Goal: Check status: Check status

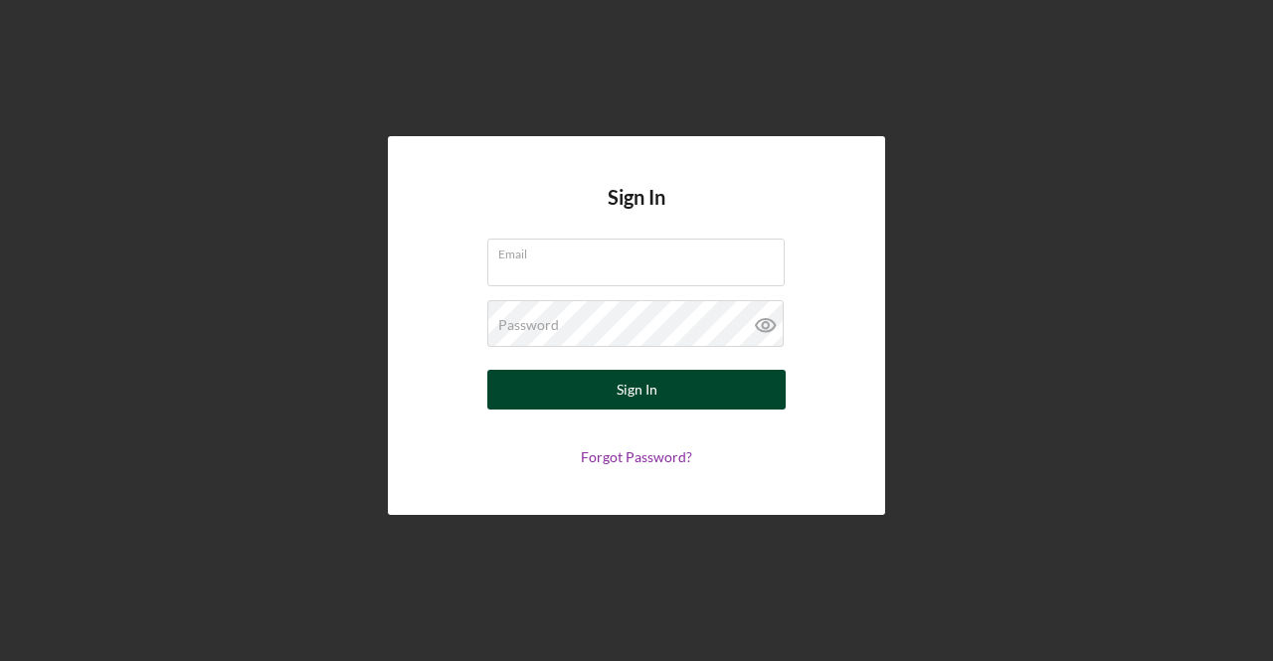
type input "[EMAIL_ADDRESS][DOMAIN_NAME]"
click at [660, 385] on button "Sign In" at bounding box center [636, 390] width 298 height 40
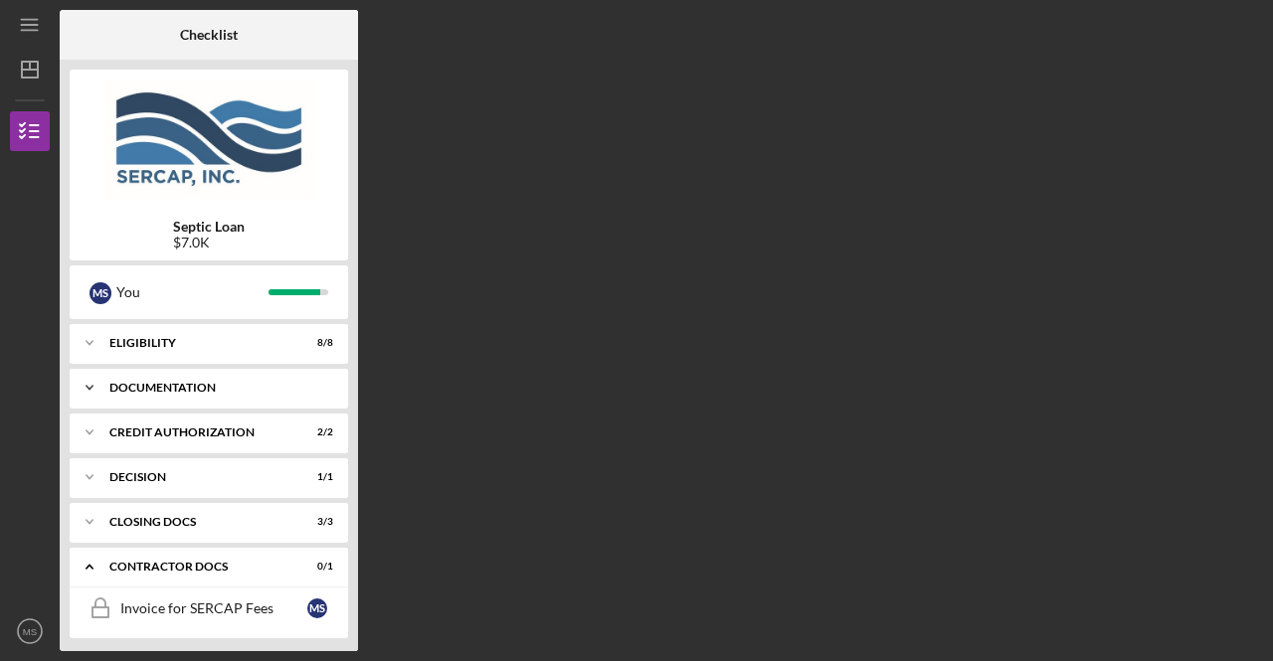
scroll to position [50, 0]
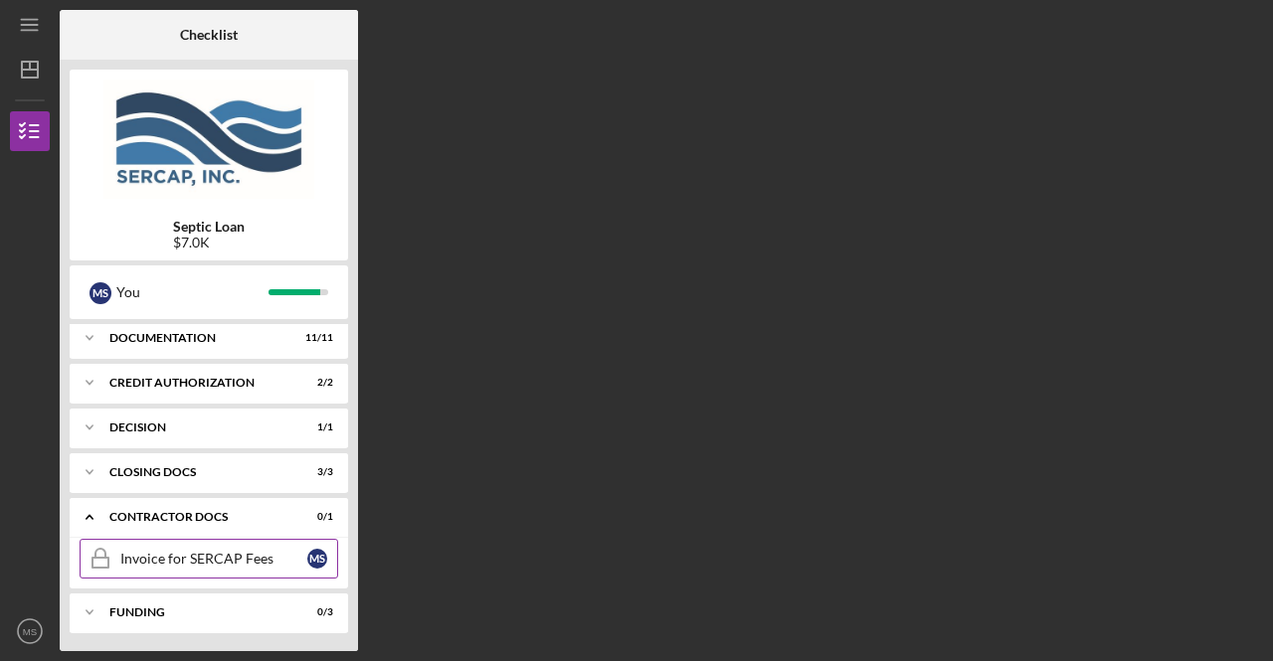
click at [191, 551] on div "Invoice for SERCAP Fees" at bounding box center [213, 559] width 187 height 16
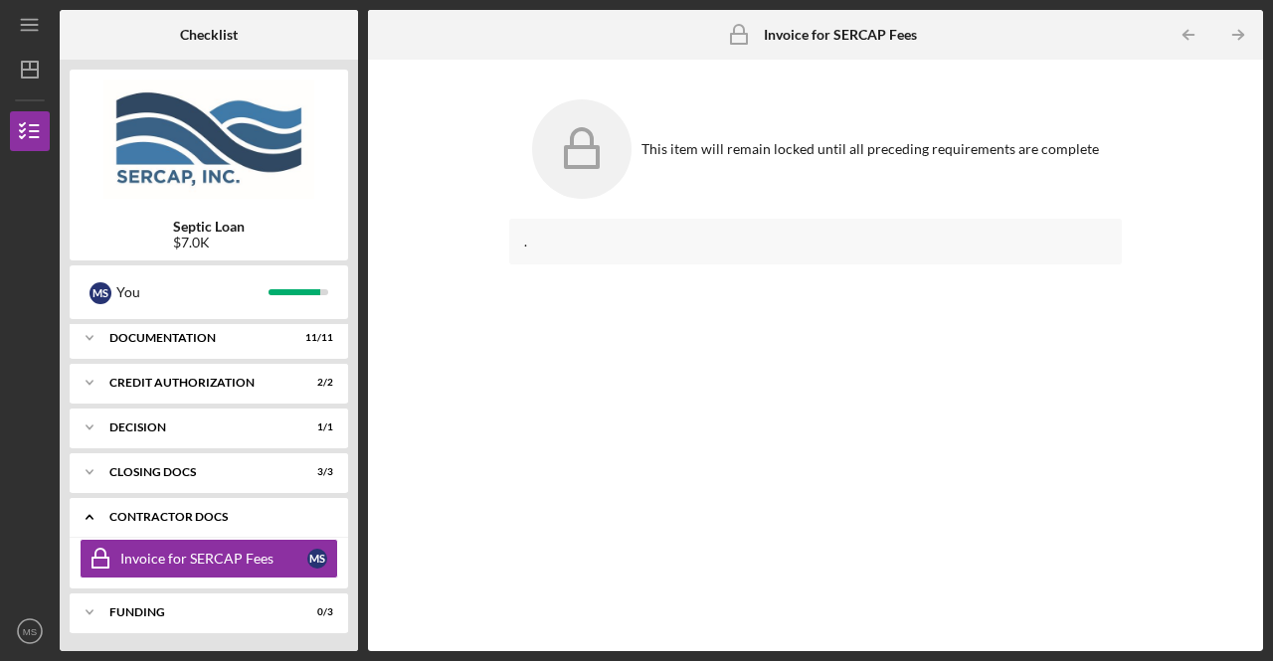
click at [188, 503] on div "Icon/Expander Contractor Docs 0 / 1" at bounding box center [209, 517] width 278 height 41
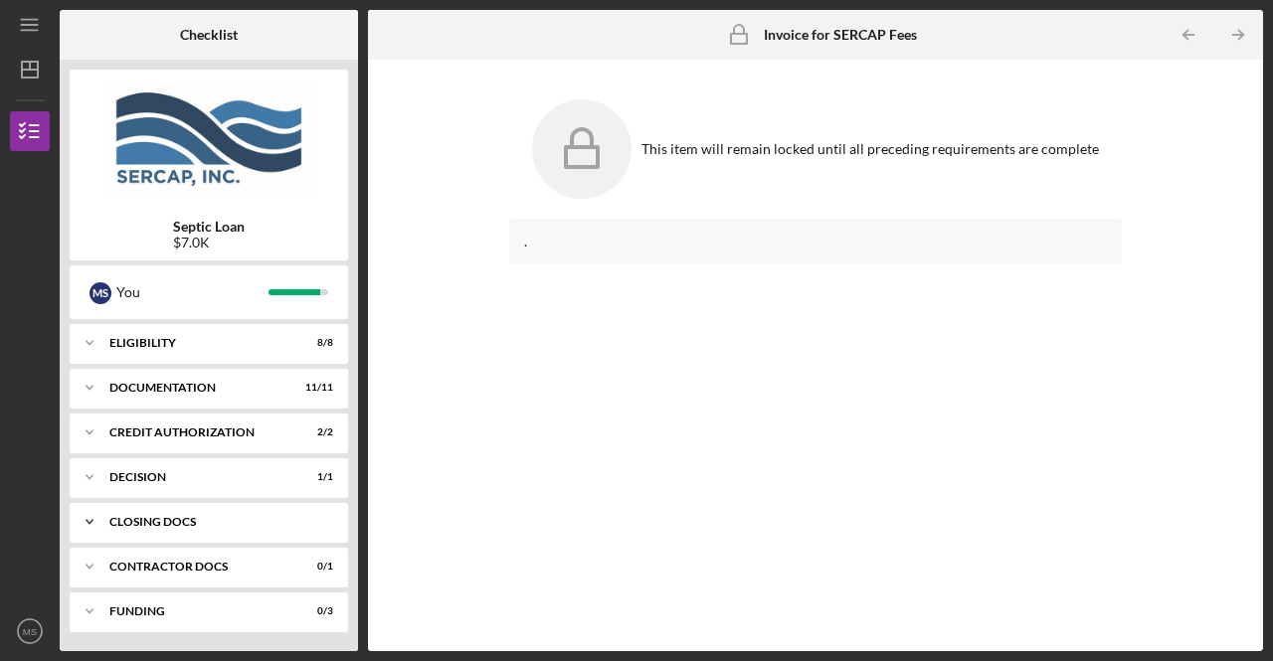
click at [161, 516] on div "CLOSING DOCS" at bounding box center [216, 522] width 214 height 12
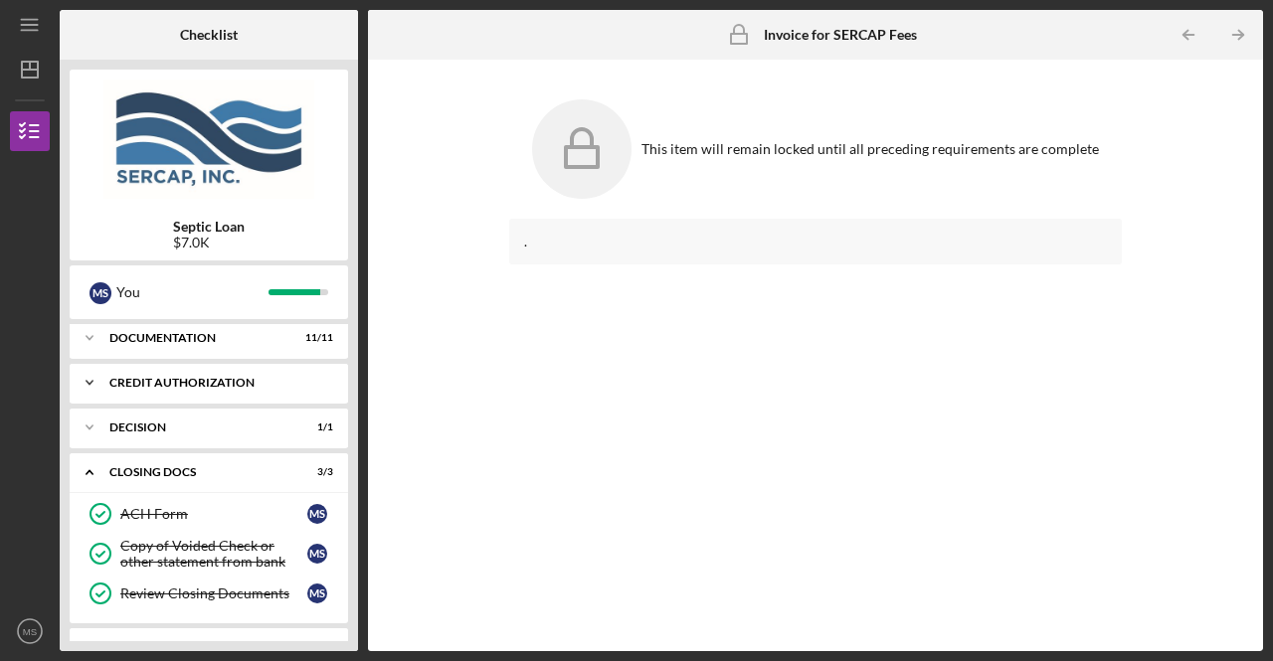
scroll to position [128, 0]
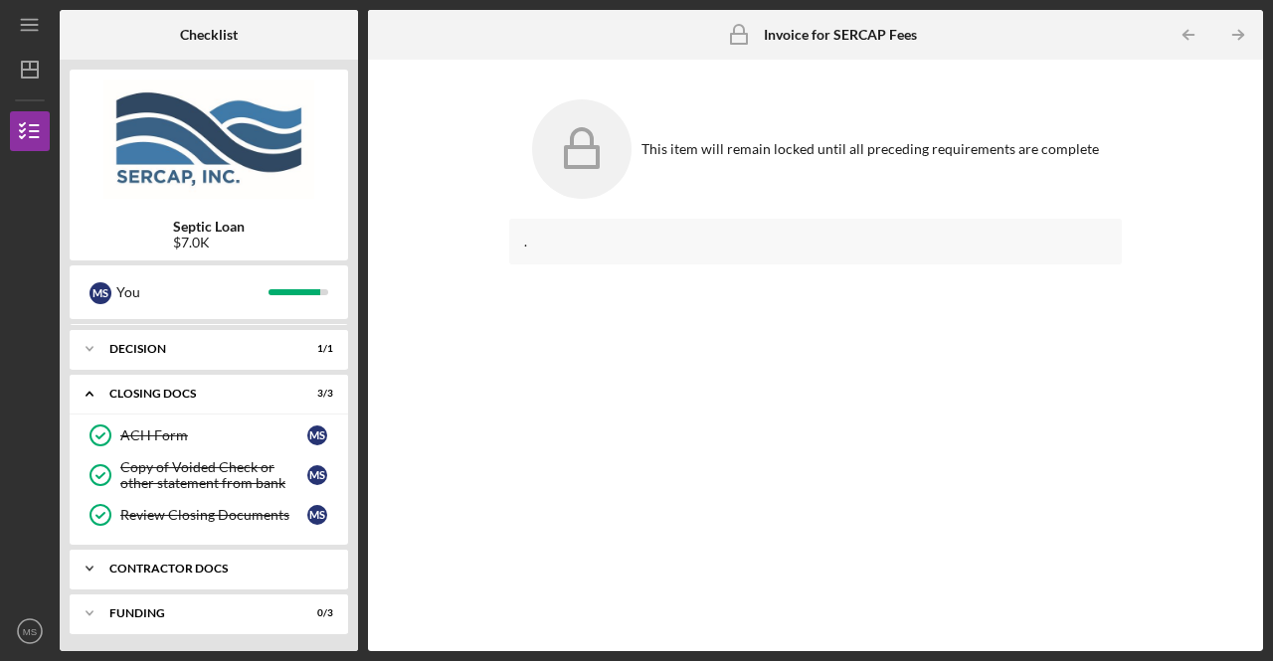
click at [205, 566] on div "Contractor Docs" at bounding box center [216, 569] width 214 height 12
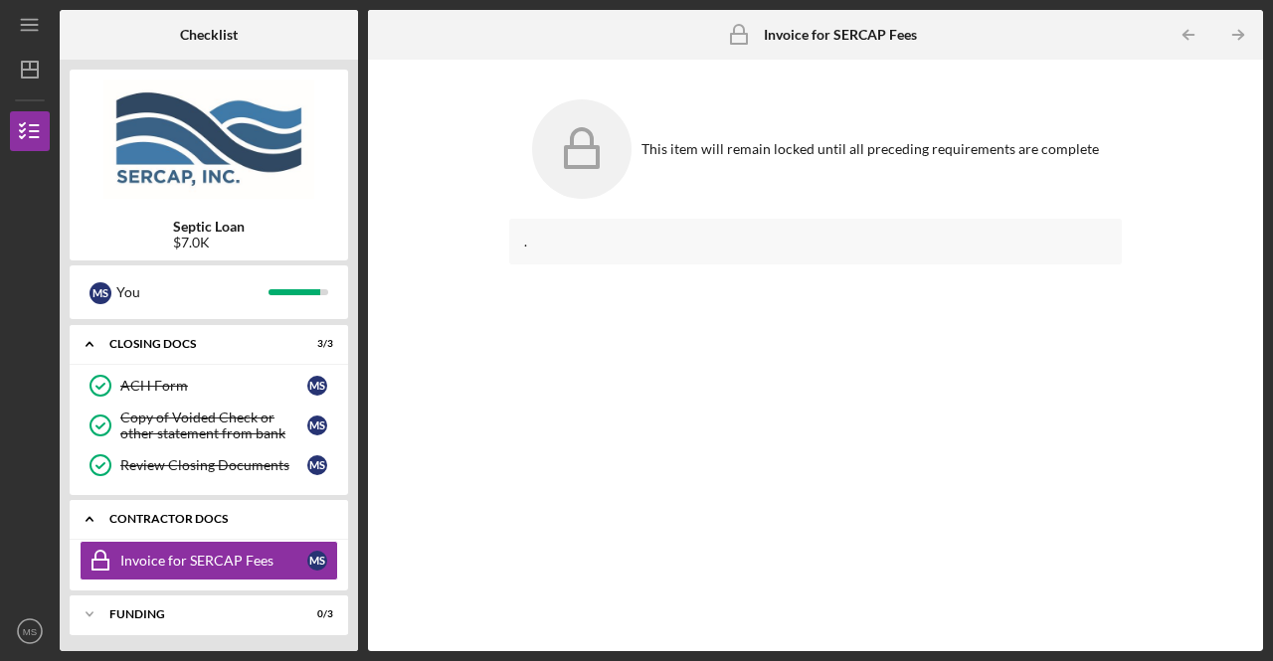
click at [205, 566] on link "Invoice for SERCAP Fees Invoice for SERCAP Fees M S" at bounding box center [209, 561] width 258 height 40
click at [208, 514] on div "Contractor Docs" at bounding box center [216, 519] width 214 height 12
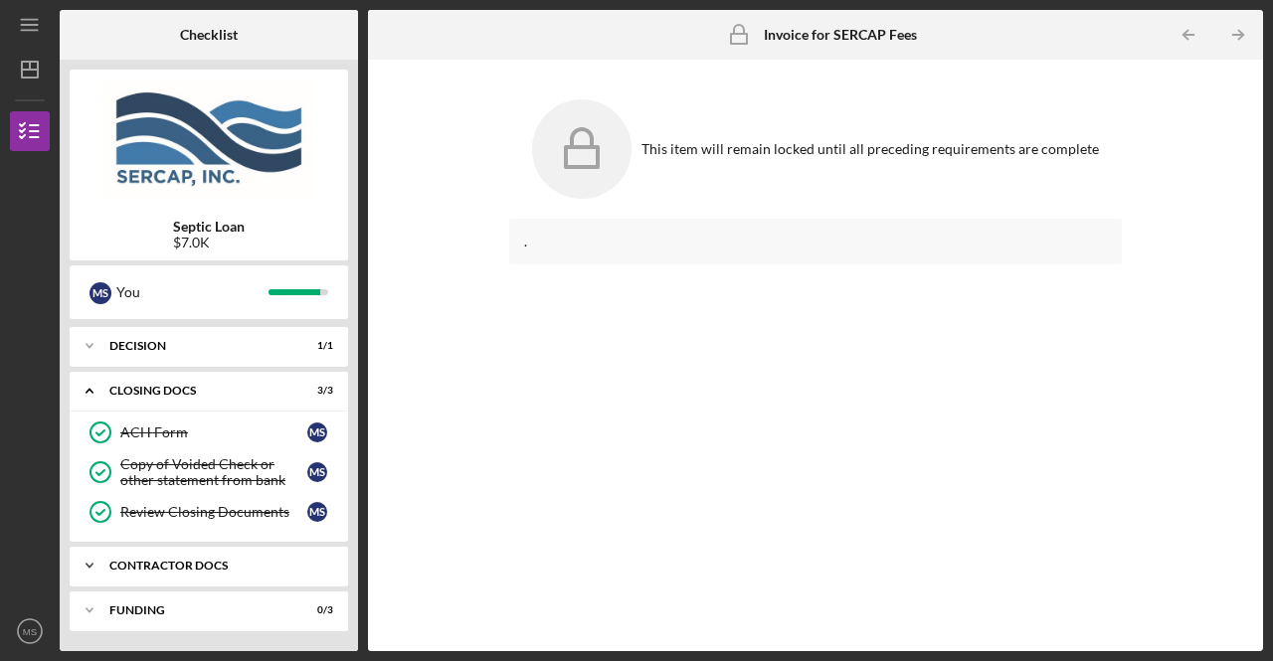
scroll to position [128, 0]
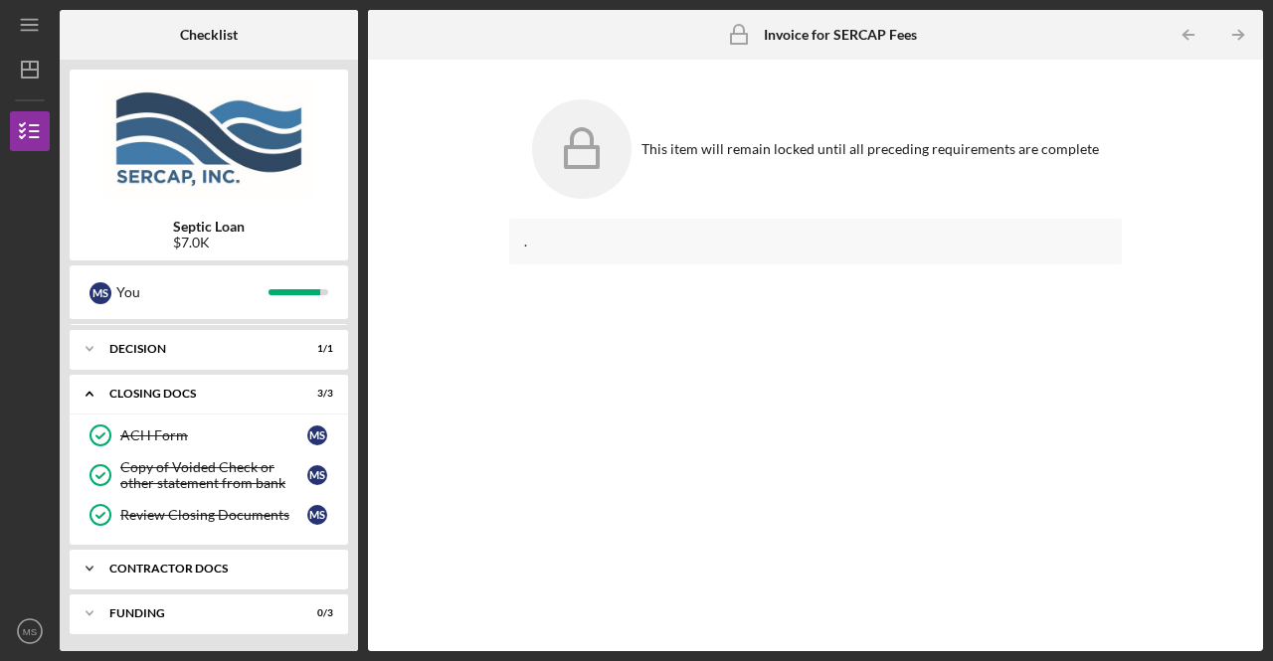
click at [90, 217] on polyline at bounding box center [89, 215] width 6 height 4
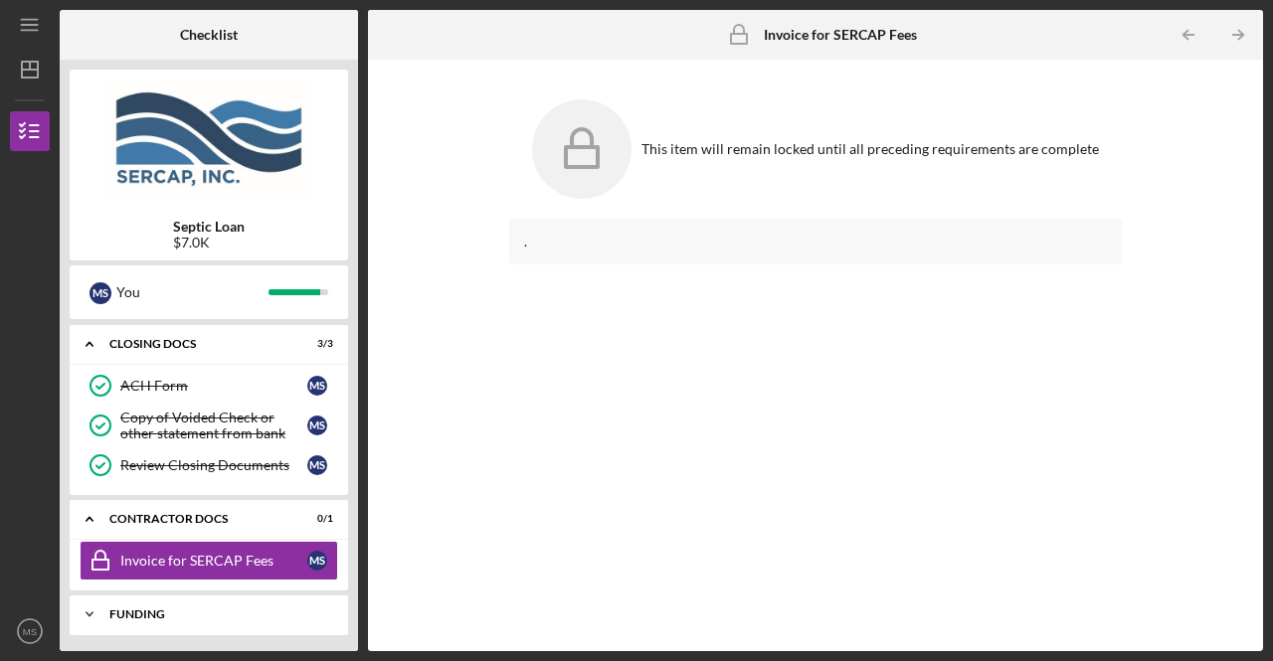
click at [92, 611] on icon "Icon/Expander" at bounding box center [90, 615] width 40 height 40
